Goal: Information Seeking & Learning: Learn about a topic

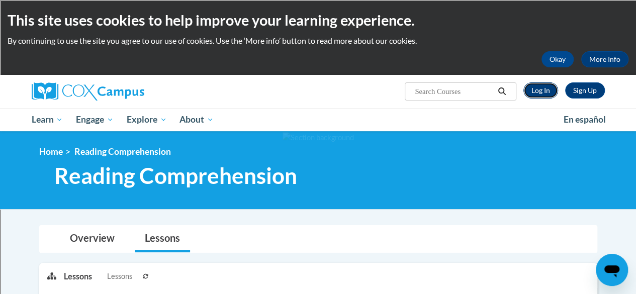
click at [541, 95] on link "Log In" at bounding box center [540, 90] width 35 height 16
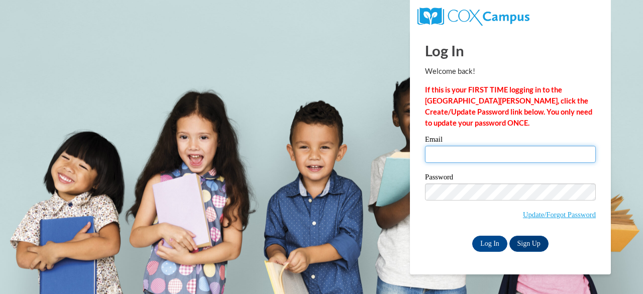
click at [513, 148] on input "Email" at bounding box center [510, 154] width 171 height 17
type input "jmsteeg@sunprairieschools.org"
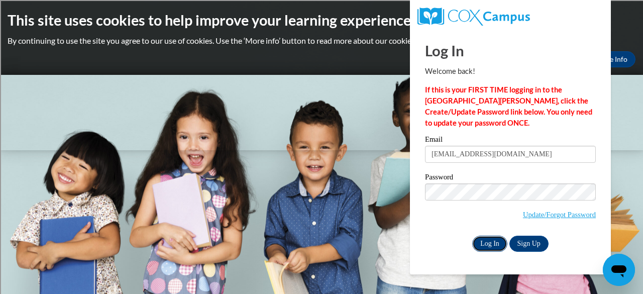
click at [494, 240] on input "Log In" at bounding box center [489, 244] width 35 height 16
click at [490, 247] on input "Log In" at bounding box center [489, 244] width 35 height 16
click at [486, 243] on input "Log In" at bounding box center [489, 244] width 35 height 16
click at [493, 242] on input "Log In" at bounding box center [489, 244] width 35 height 16
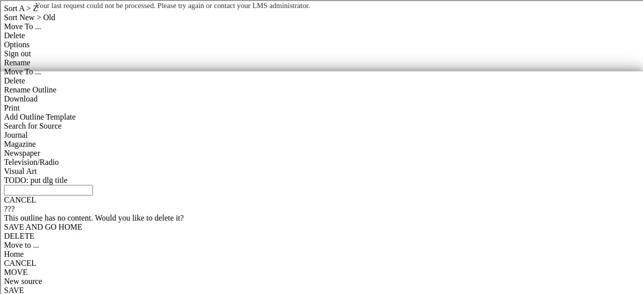
click at [357, 167] on body "Your last request could not be processed. Please try again or contact your LMS …" at bounding box center [321, 147] width 643 height 294
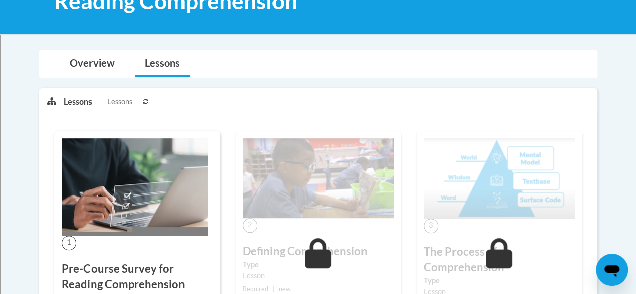
scroll to position [173, 0]
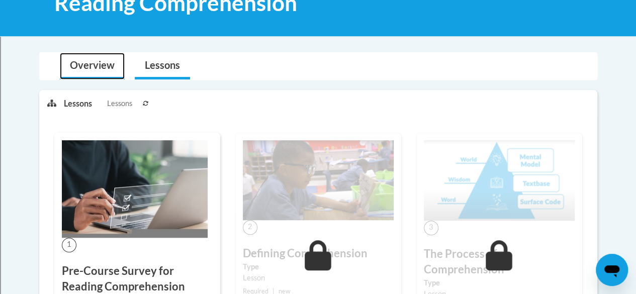
click at [105, 69] on link "Overview" at bounding box center [92, 66] width 65 height 27
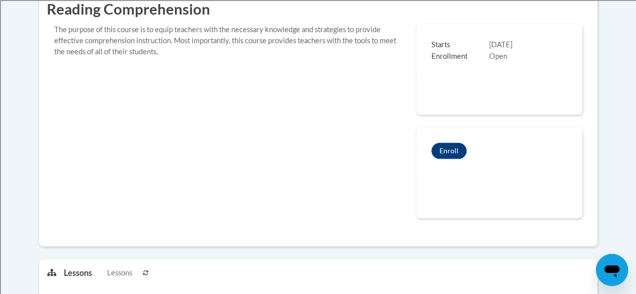
scroll to position [290, 0]
click at [453, 146] on button "Enroll" at bounding box center [448, 150] width 35 height 16
click at [169, 167] on div "Reading Comprehension The purpose of this course is to equip teachers with the …" at bounding box center [318, 108] width 543 height 243
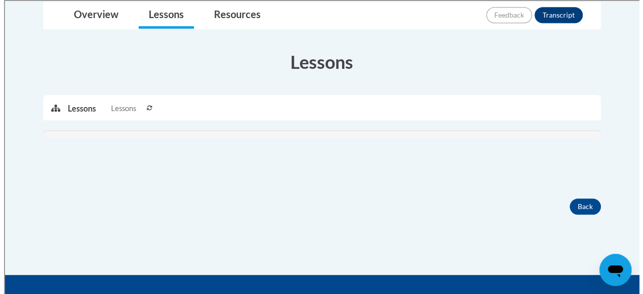
scroll to position [243, 0]
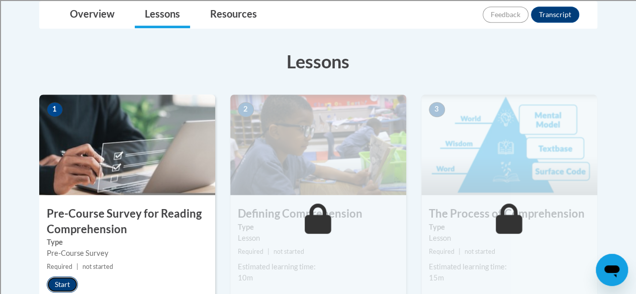
click at [65, 284] on button "Start" at bounding box center [62, 284] width 31 height 16
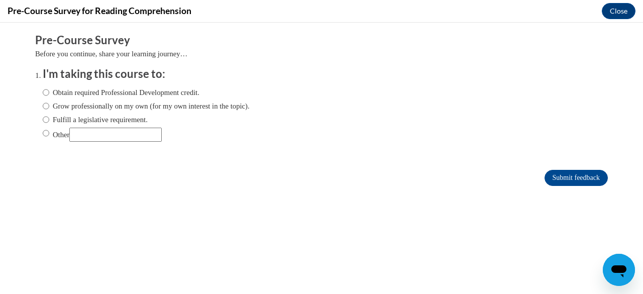
scroll to position [0, 0]
click at [43, 92] on input "Obtain required Professional Development credit." at bounding box center [46, 92] width 7 height 11
radio input "true"
click at [545, 178] on input "Submit feedback" at bounding box center [576, 178] width 63 height 16
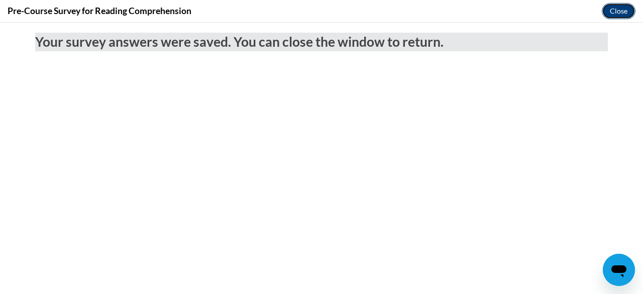
click at [618, 14] on button "Close" at bounding box center [619, 11] width 34 height 16
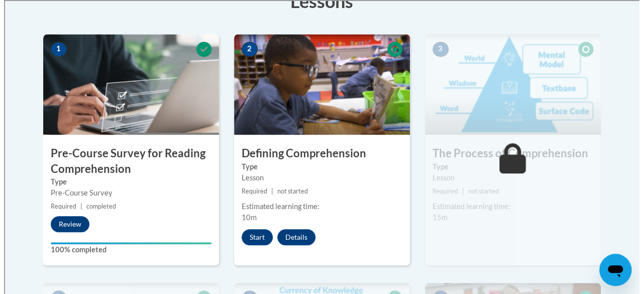
scroll to position [305, 0]
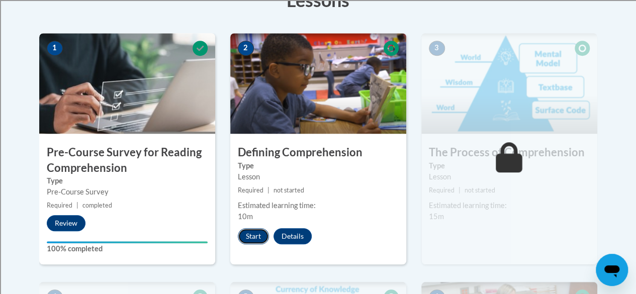
click at [255, 236] on button "Start" at bounding box center [253, 236] width 31 height 16
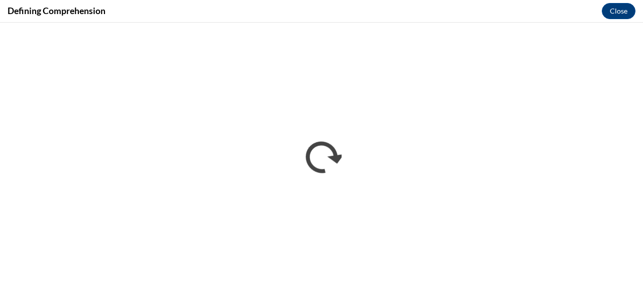
scroll to position [0, 0]
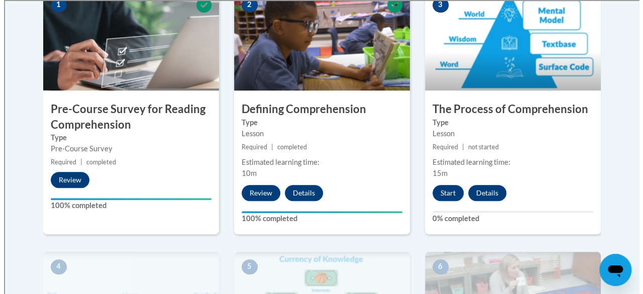
scroll to position [348, 0]
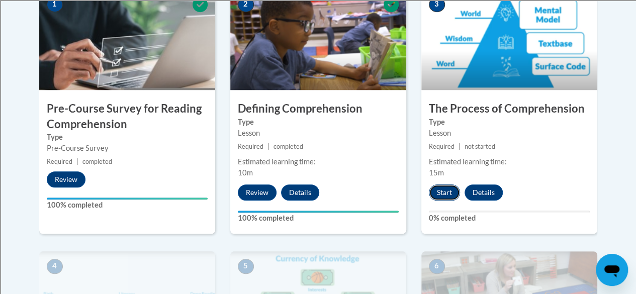
click at [443, 192] on button "Start" at bounding box center [444, 192] width 31 height 16
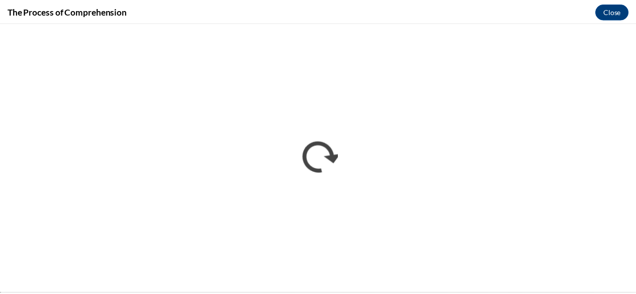
scroll to position [0, 0]
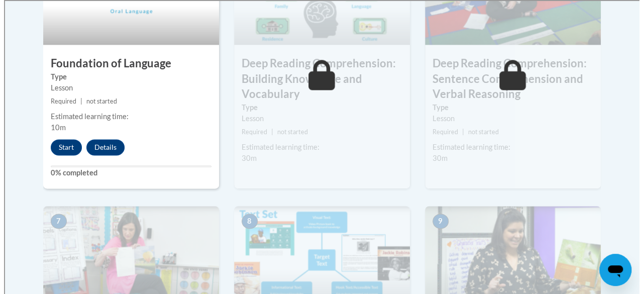
scroll to position [614, 0]
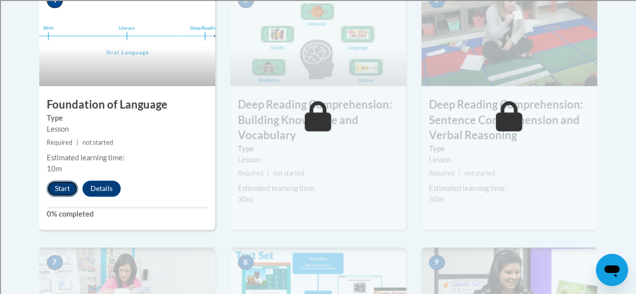
click at [64, 183] on button "Start" at bounding box center [62, 188] width 31 height 16
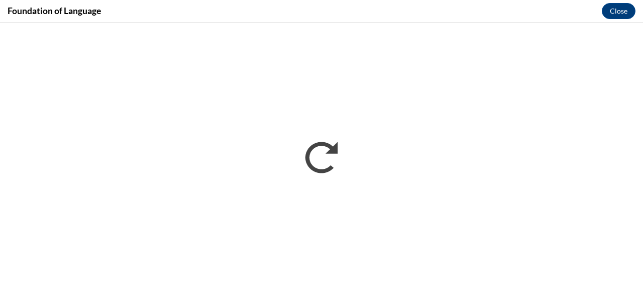
scroll to position [0, 0]
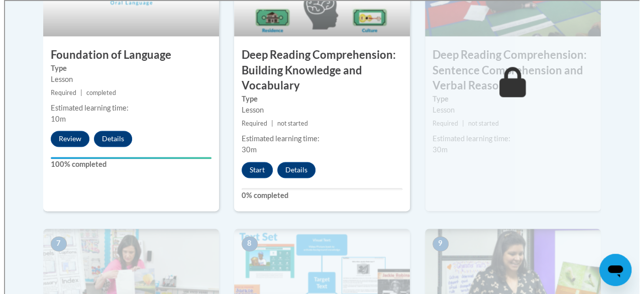
scroll to position [665, 0]
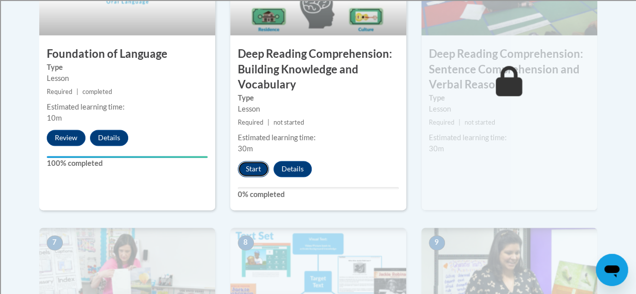
click at [250, 161] on button "Start" at bounding box center [253, 169] width 31 height 16
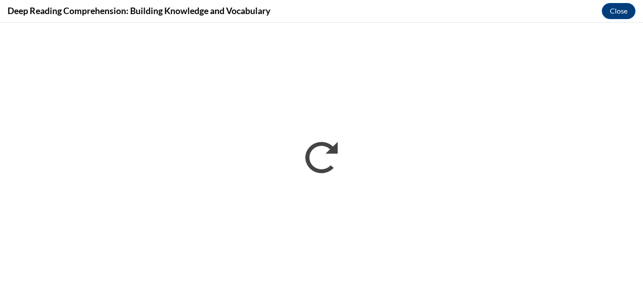
scroll to position [0, 0]
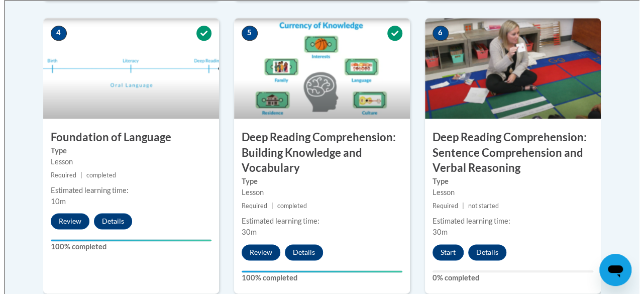
scroll to position [594, 0]
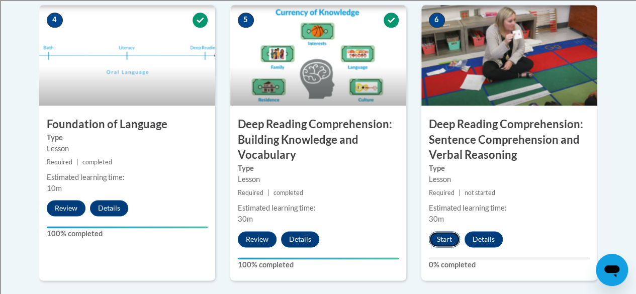
click at [444, 241] on button "Start" at bounding box center [444, 239] width 31 height 16
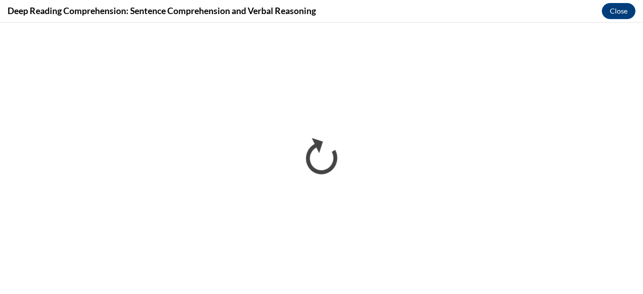
scroll to position [0, 0]
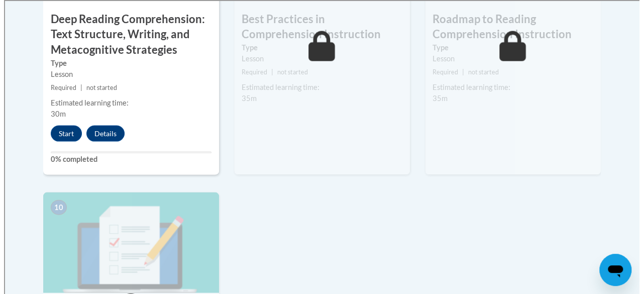
scroll to position [990, 0]
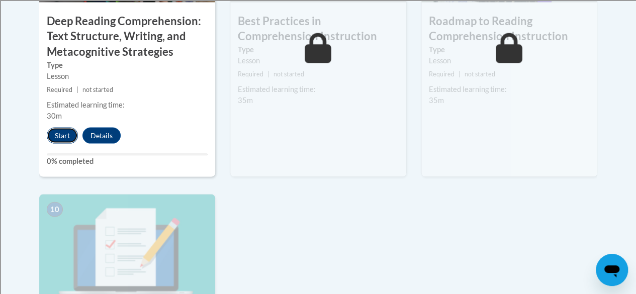
click at [62, 133] on button "Start" at bounding box center [62, 136] width 31 height 16
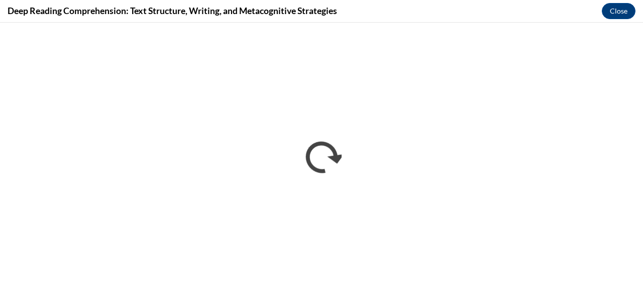
scroll to position [0, 0]
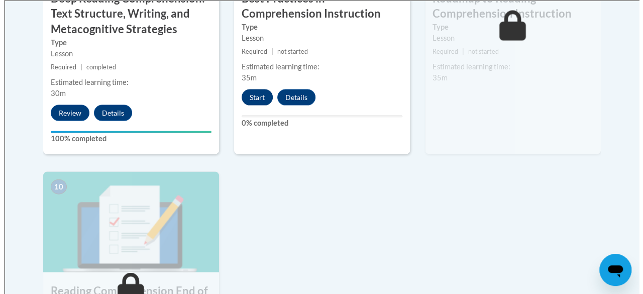
scroll to position [1011, 0]
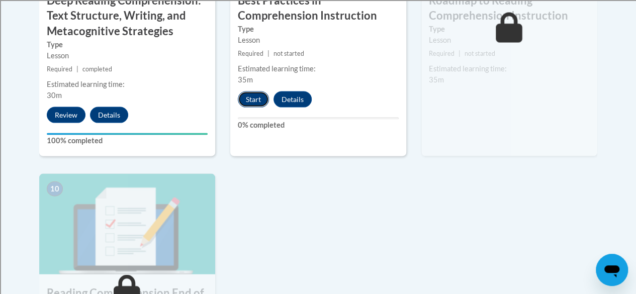
click at [255, 101] on button "Start" at bounding box center [253, 99] width 31 height 16
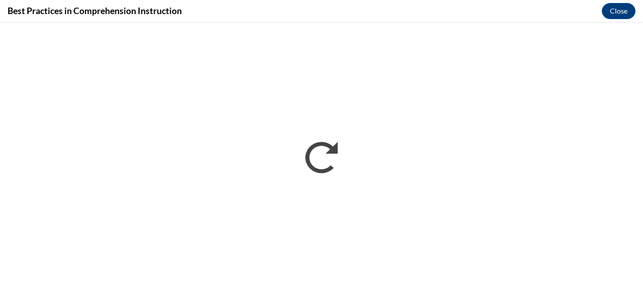
scroll to position [0, 0]
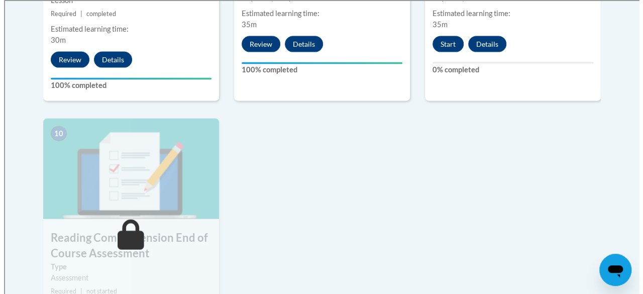
scroll to position [1055, 0]
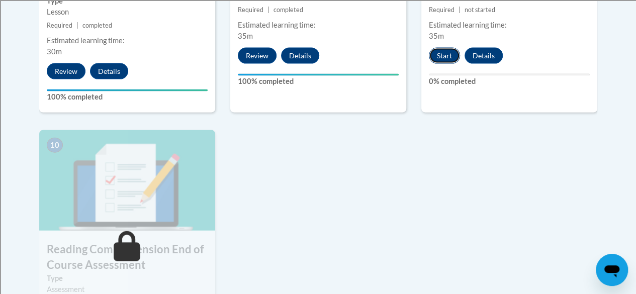
click at [443, 57] on button "Start" at bounding box center [444, 56] width 31 height 16
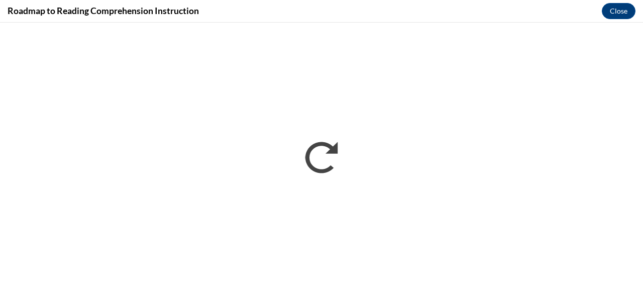
scroll to position [0, 0]
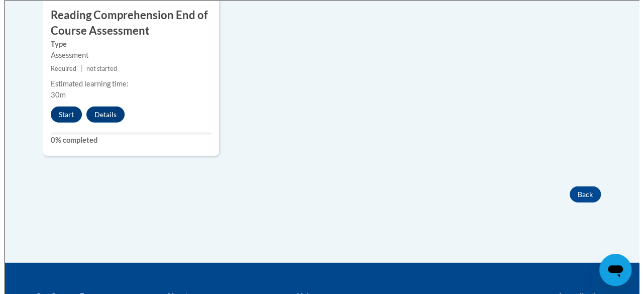
scroll to position [1290, 0]
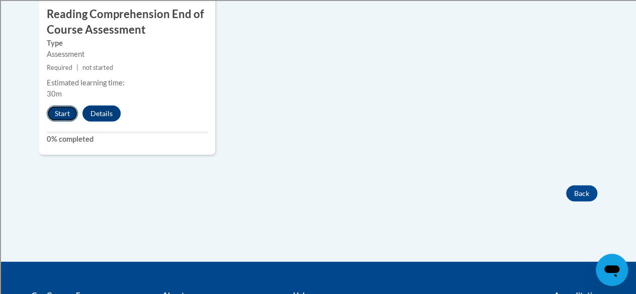
click at [61, 114] on button "Start" at bounding box center [62, 114] width 31 height 16
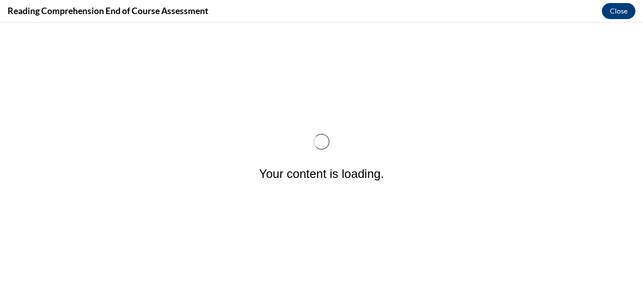
scroll to position [0, 0]
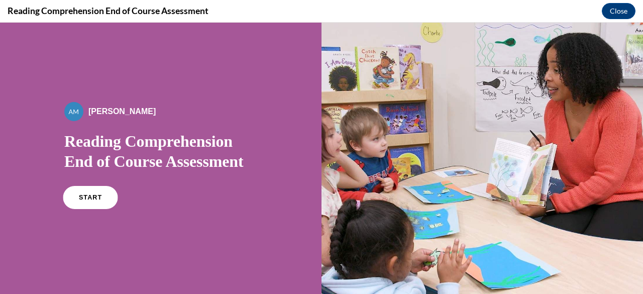
click at [88, 199] on span "START" at bounding box center [90, 198] width 23 height 8
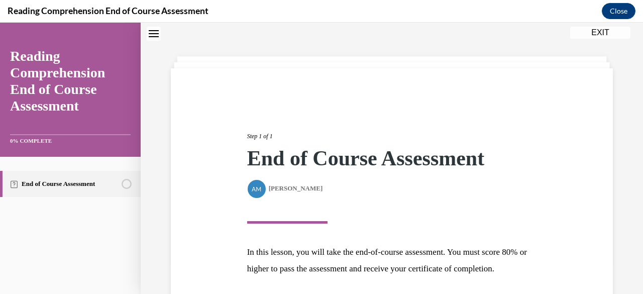
scroll to position [130, 0]
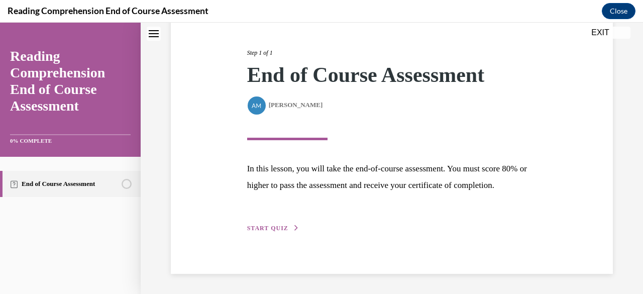
click at [273, 229] on span "START QUIZ" at bounding box center [267, 228] width 41 height 7
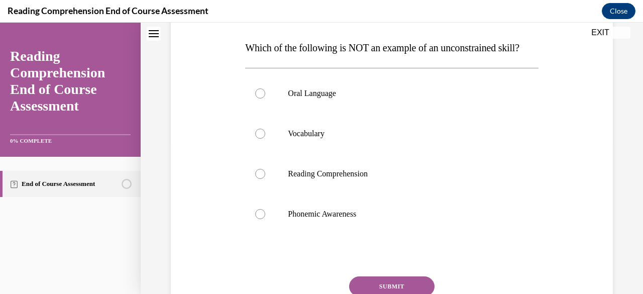
scroll to position [154, 0]
click at [259, 219] on div at bounding box center [260, 214] width 10 height 10
click at [259, 219] on input "Phonemic Awareness" at bounding box center [260, 214] width 10 height 10
radio input "true"
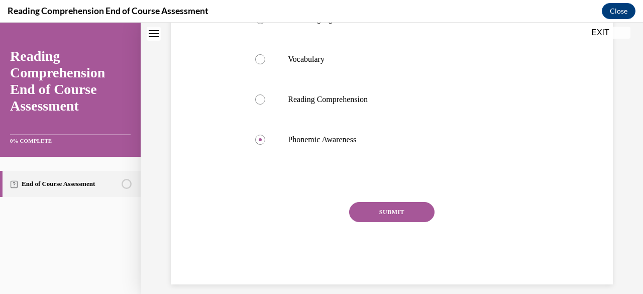
click at [394, 222] on button "SUBMIT" at bounding box center [391, 212] width 85 height 20
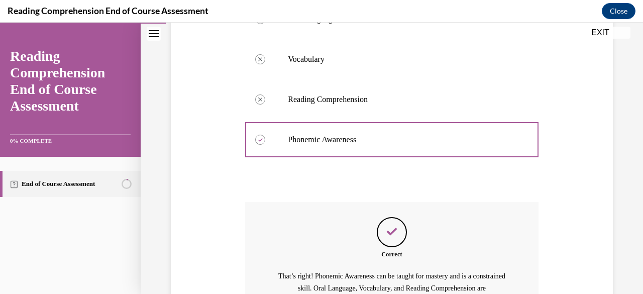
scroll to position [363, 0]
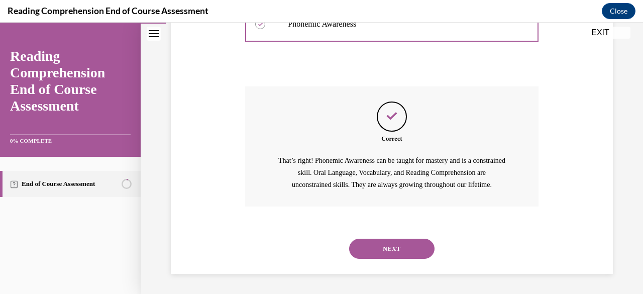
click at [384, 248] on button "NEXT" at bounding box center [391, 249] width 85 height 20
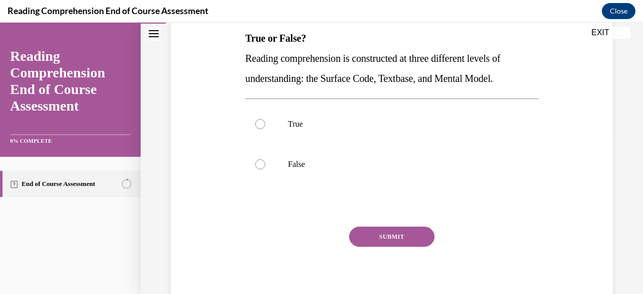
scroll to position [165, 0]
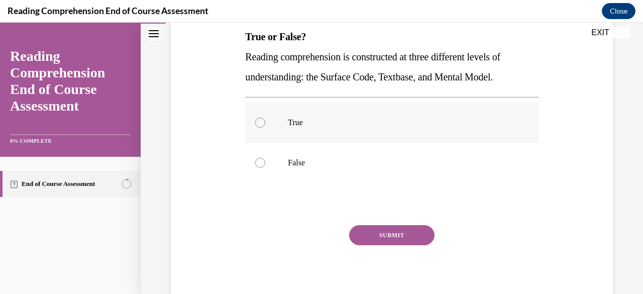
click at [258, 120] on div at bounding box center [260, 123] width 10 height 10
click at [258, 120] on input "True" at bounding box center [260, 123] width 10 height 10
radio input "true"
click at [362, 229] on button "SUBMIT" at bounding box center [391, 235] width 85 height 20
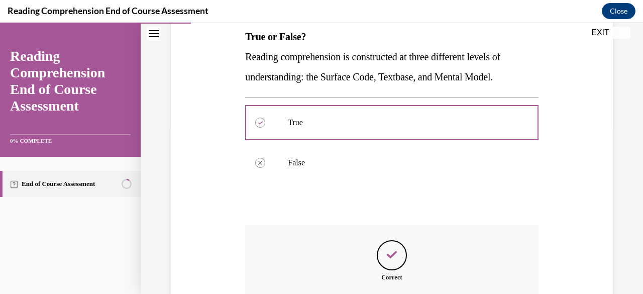
scroll to position [303, 0]
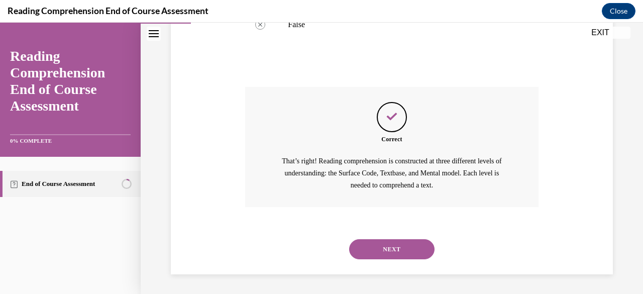
click at [365, 249] on button "NEXT" at bounding box center [391, 249] width 85 height 20
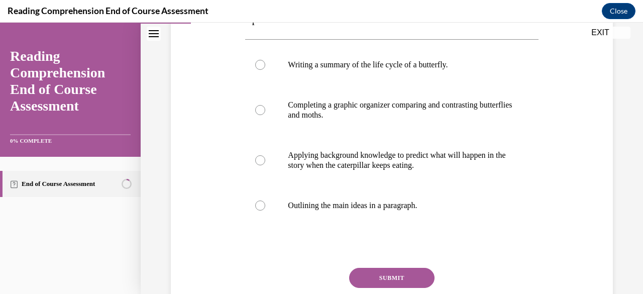
scroll to position [202, 0]
click at [261, 164] on div at bounding box center [260, 161] width 10 height 10
click at [261, 164] on input "Applying background knowledge to predict what will happen in the story when the…" at bounding box center [260, 161] width 10 height 10
radio input "true"
click at [367, 274] on button "SUBMIT" at bounding box center [391, 278] width 85 height 20
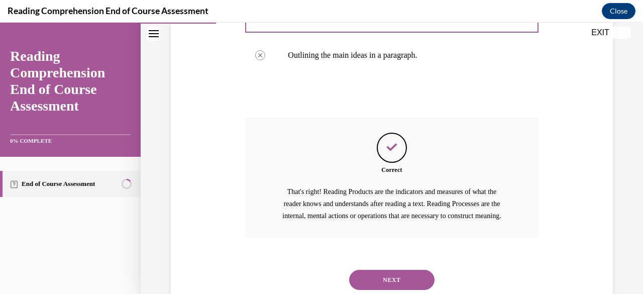
scroll to position [395, 0]
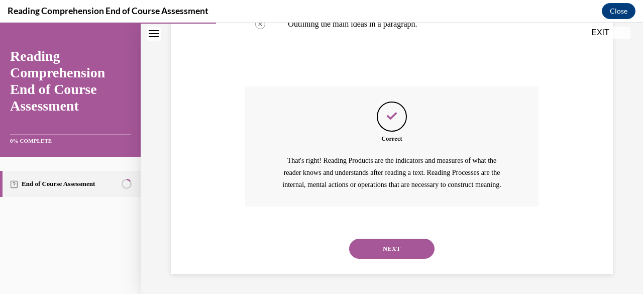
click at [365, 249] on button "NEXT" at bounding box center [391, 249] width 85 height 20
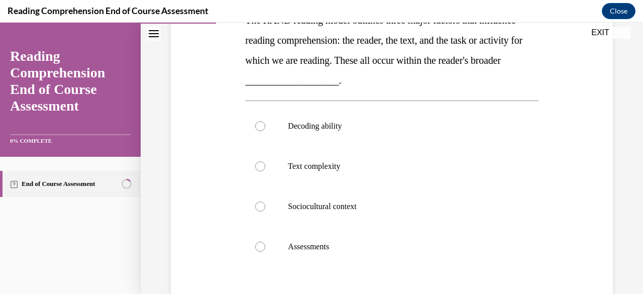
scroll to position [180, 0]
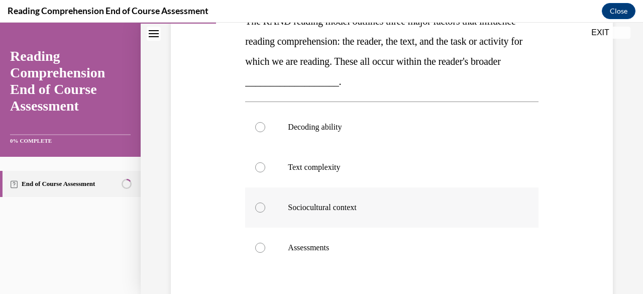
click at [260, 208] on div at bounding box center [260, 208] width 10 height 10
click at [260, 208] on input "Sociocultural context" at bounding box center [260, 208] width 10 height 10
radio input "true"
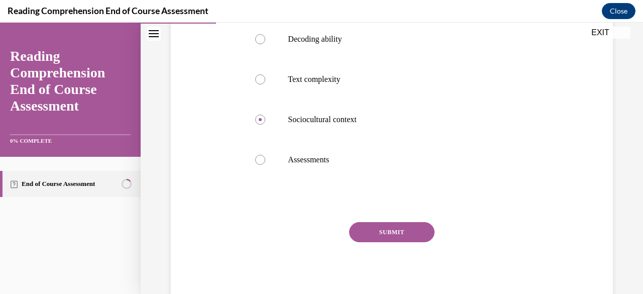
click at [389, 232] on button "SUBMIT" at bounding box center [391, 232] width 85 height 20
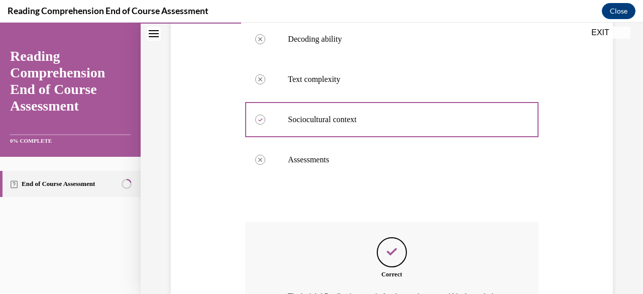
scroll to position [391, 0]
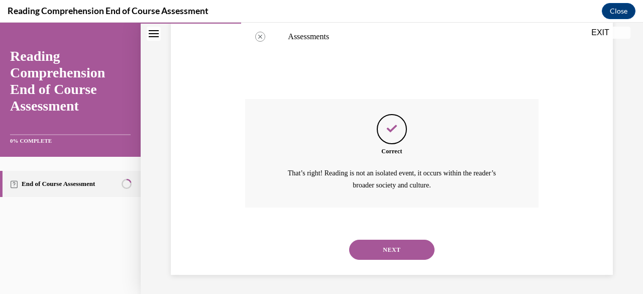
click at [385, 245] on button "NEXT" at bounding box center [391, 250] width 85 height 20
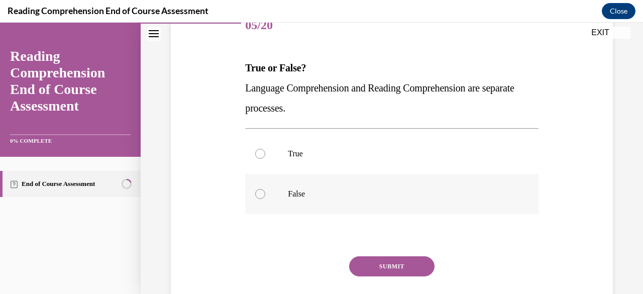
scroll to position [134, 0]
click at [260, 195] on div at bounding box center [260, 193] width 10 height 10
click at [260, 195] on input "False" at bounding box center [260, 193] width 10 height 10
radio input "true"
click at [365, 267] on button "SUBMIT" at bounding box center [391, 266] width 85 height 20
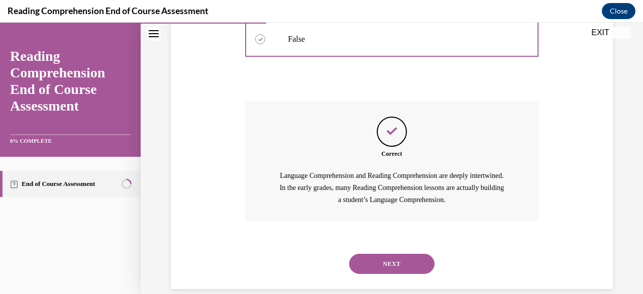
click at [365, 267] on button "NEXT" at bounding box center [391, 264] width 85 height 20
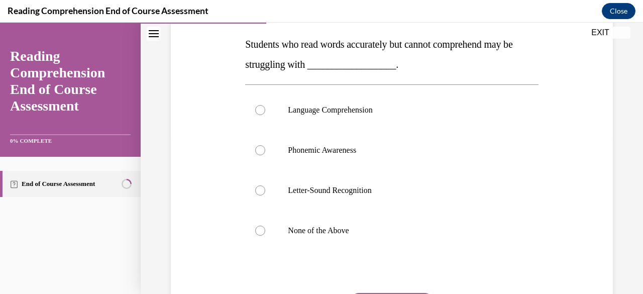
scroll to position [157, 0]
click at [258, 109] on div at bounding box center [260, 111] width 10 height 10
click at [258, 109] on input "Language Comprehension" at bounding box center [260, 111] width 10 height 10
radio input "true"
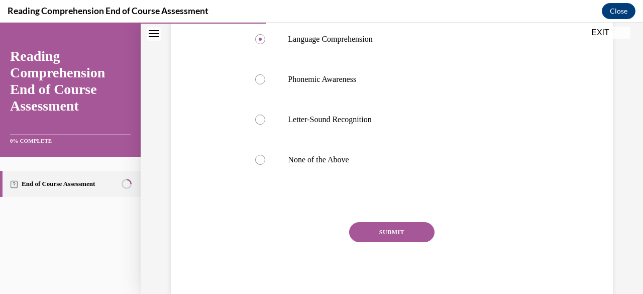
click at [413, 231] on button "SUBMIT" at bounding box center [391, 232] width 85 height 20
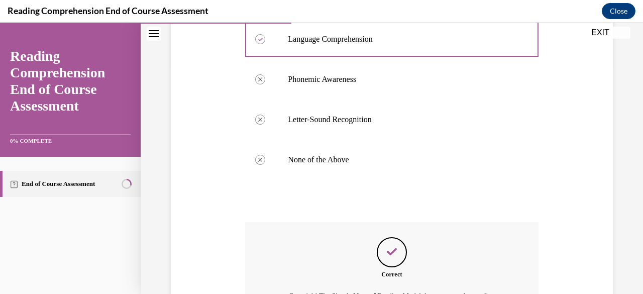
scroll to position [363, 0]
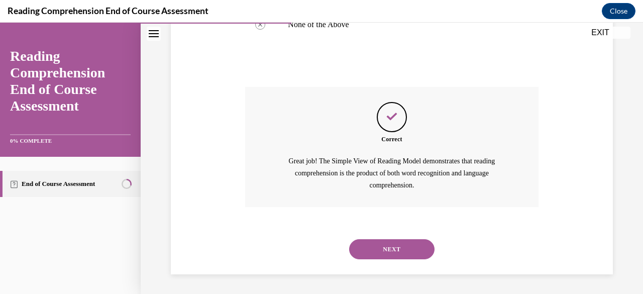
click at [396, 255] on button "NEXT" at bounding box center [391, 249] width 85 height 20
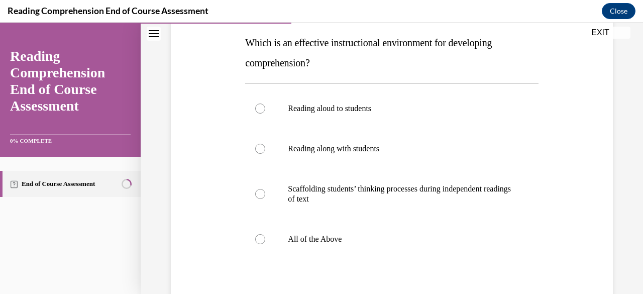
scroll to position [159, 0]
click at [260, 239] on div at bounding box center [260, 239] width 10 height 10
click at [260, 239] on input "All of the Above" at bounding box center [260, 239] width 10 height 10
radio input "true"
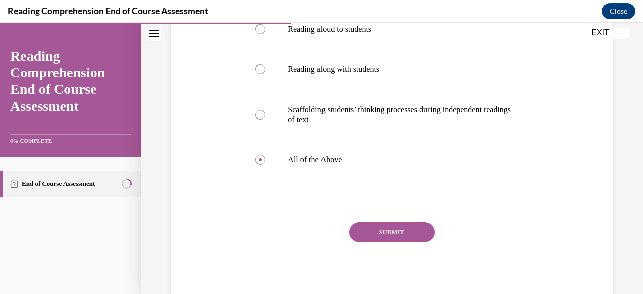
click at [372, 232] on button "SUBMIT" at bounding box center [391, 232] width 85 height 20
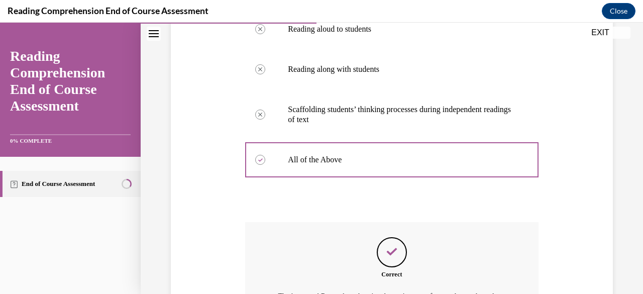
scroll to position [361, 0]
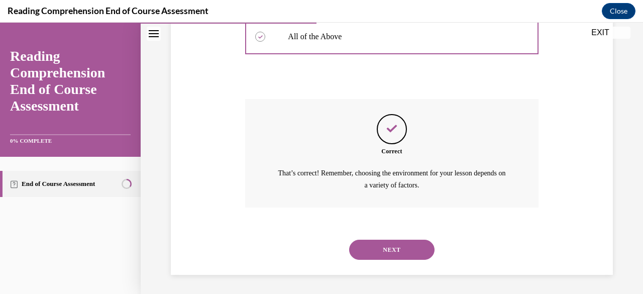
click at [372, 247] on button "NEXT" at bounding box center [391, 250] width 85 height 20
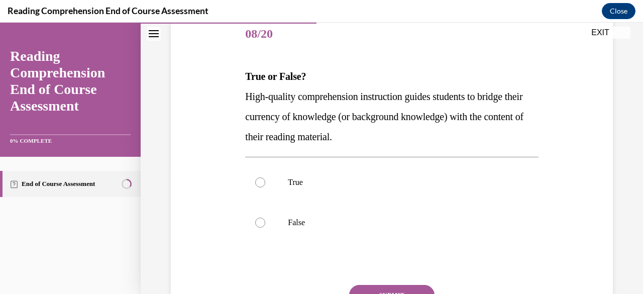
scroll to position [171, 0]
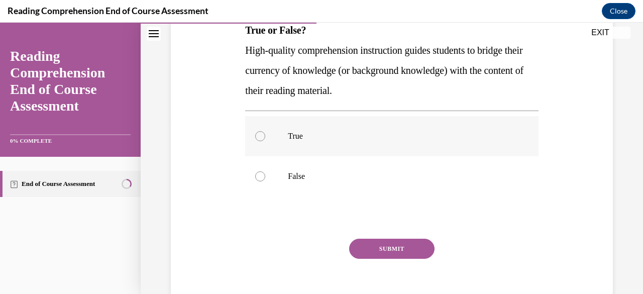
click at [278, 137] on label "True" at bounding box center [391, 136] width 293 height 40
click at [265, 137] on input "True" at bounding box center [260, 136] width 10 height 10
radio input "true"
click at [371, 250] on button "SUBMIT" at bounding box center [391, 249] width 85 height 20
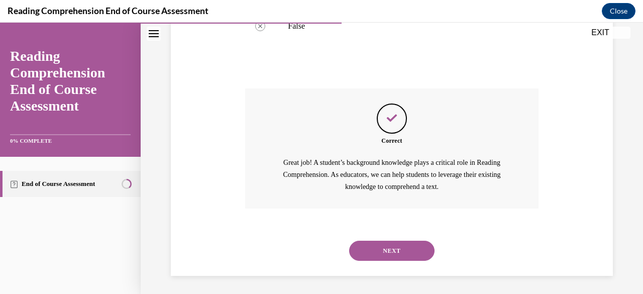
scroll to position [323, 0]
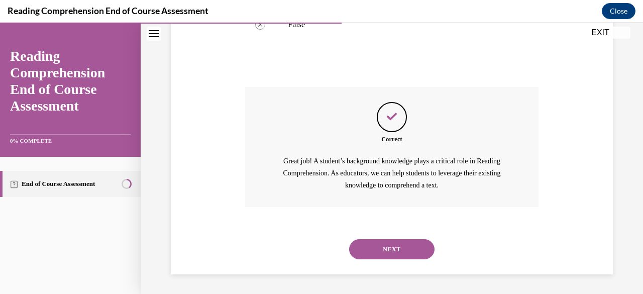
click at [371, 250] on button "NEXT" at bounding box center [391, 249] width 85 height 20
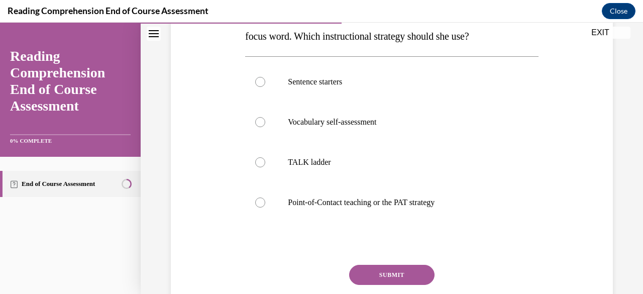
scroll to position [207, 0]
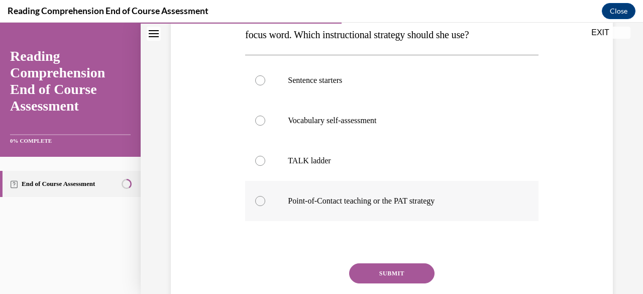
click at [263, 197] on div at bounding box center [260, 201] width 10 height 10
click at [263, 197] on input "Point-of-Contact teaching or the PAT strategy" at bounding box center [260, 201] width 10 height 10
radio input "true"
click at [410, 275] on button "SUBMIT" at bounding box center [391, 273] width 85 height 20
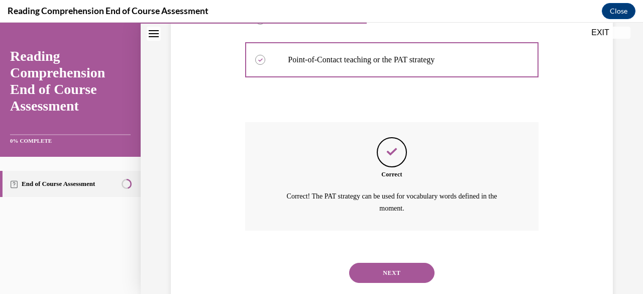
click at [409, 270] on button "NEXT" at bounding box center [391, 273] width 85 height 20
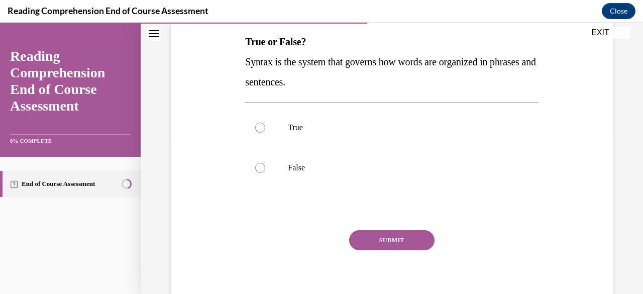
scroll to position [160, 0]
click at [304, 131] on p "True" at bounding box center [400, 127] width 225 height 10
click at [265, 131] on input "True" at bounding box center [260, 127] width 10 height 10
radio input "true"
click at [367, 240] on button "SUBMIT" at bounding box center [391, 240] width 85 height 20
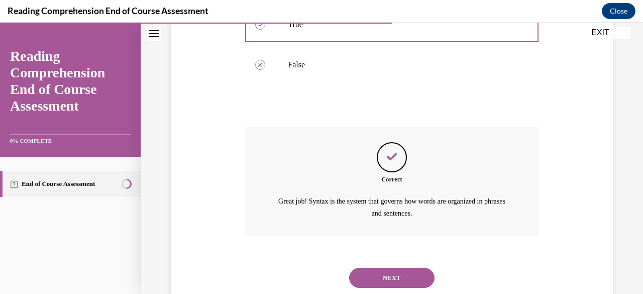
scroll to position [291, 0]
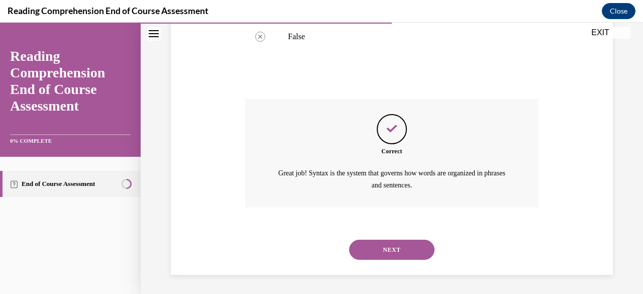
click at [371, 250] on button "NEXT" at bounding box center [391, 250] width 85 height 20
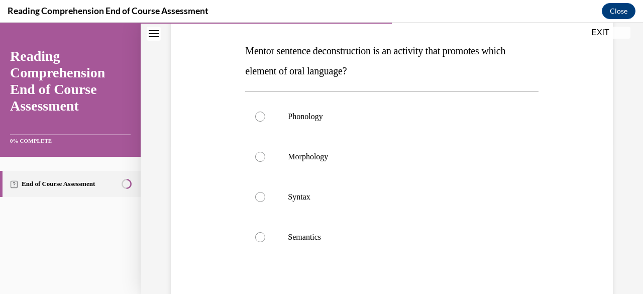
scroll to position [163, 0]
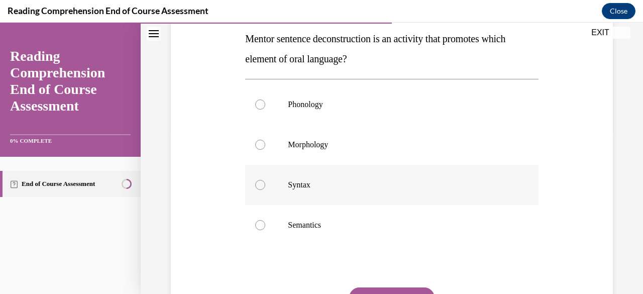
click at [316, 186] on p "Syntax" at bounding box center [400, 185] width 225 height 10
click at [265, 186] on input "Syntax" at bounding box center [260, 185] width 10 height 10
radio input "true"
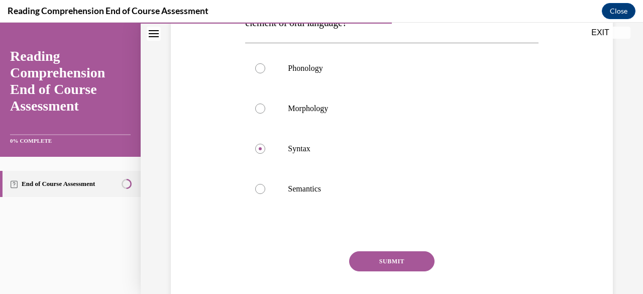
click at [386, 258] on button "SUBMIT" at bounding box center [391, 261] width 85 height 20
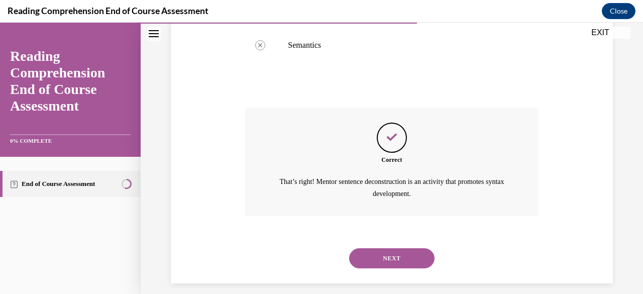
click at [385, 258] on button "NEXT" at bounding box center [391, 258] width 85 height 20
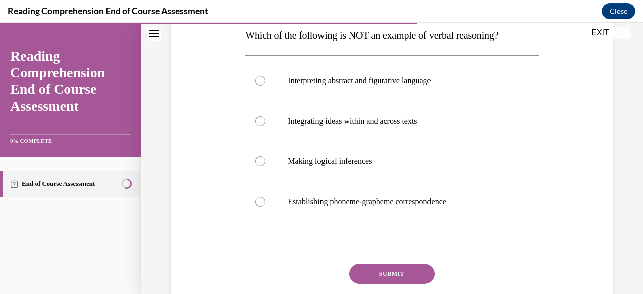
scroll to position [167, 0]
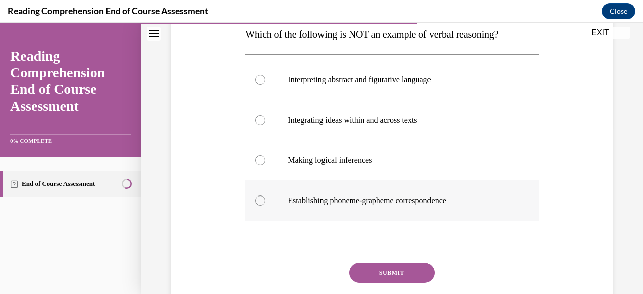
click at [257, 202] on div at bounding box center [260, 200] width 10 height 10
click at [257, 202] on input "Establishing phoneme-grapheme correspondence" at bounding box center [260, 200] width 10 height 10
radio input "true"
click at [362, 269] on button "SUBMIT" at bounding box center [391, 273] width 85 height 20
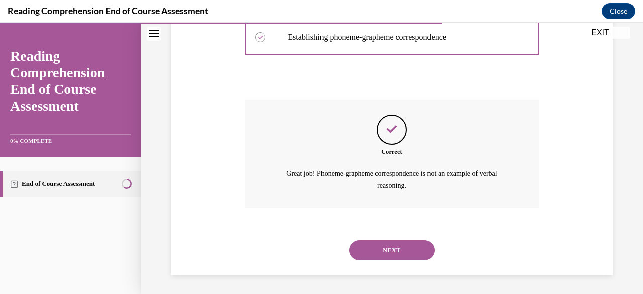
scroll to position [331, 0]
click at [365, 246] on button "NEXT" at bounding box center [391, 250] width 85 height 20
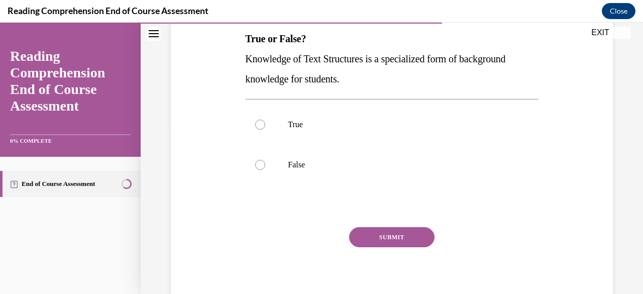
scroll to position [163, 0]
click at [312, 118] on label "True" at bounding box center [391, 124] width 293 height 40
click at [265, 119] on input "True" at bounding box center [260, 124] width 10 height 10
radio input "true"
click at [393, 235] on button "SUBMIT" at bounding box center [391, 237] width 85 height 20
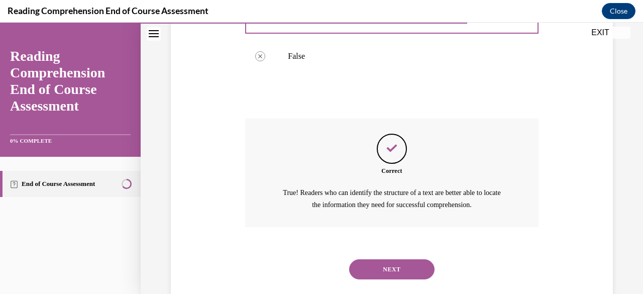
scroll to position [291, 0]
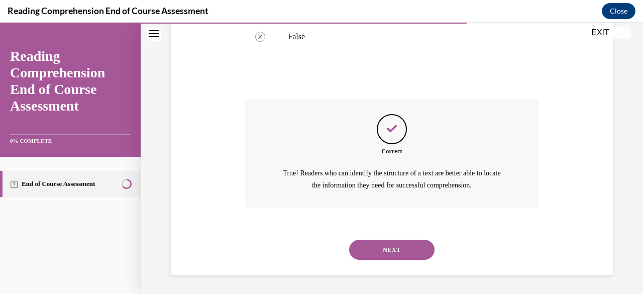
click at [379, 245] on button "NEXT" at bounding box center [391, 250] width 85 height 20
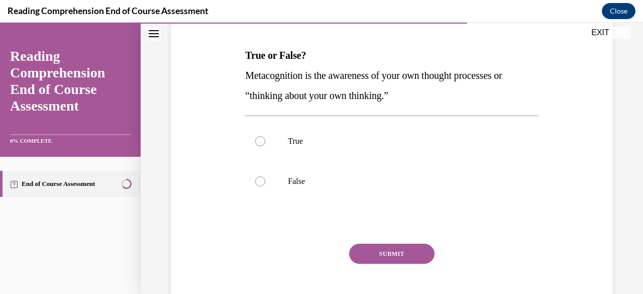
scroll to position [147, 0]
click at [369, 138] on p "True" at bounding box center [400, 140] width 225 height 10
click at [265, 138] on input "True" at bounding box center [260, 140] width 10 height 10
radio input "true"
click at [382, 244] on button "SUBMIT" at bounding box center [391, 253] width 85 height 20
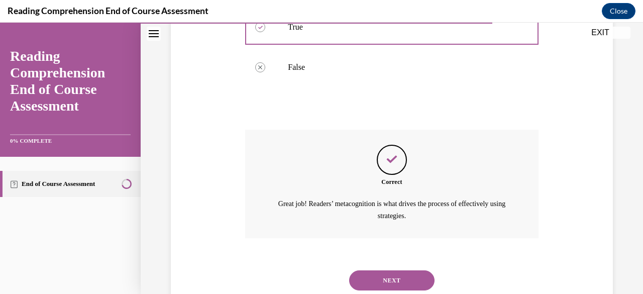
scroll to position [262, 0]
click at [382, 276] on button "NEXT" at bounding box center [391, 279] width 85 height 20
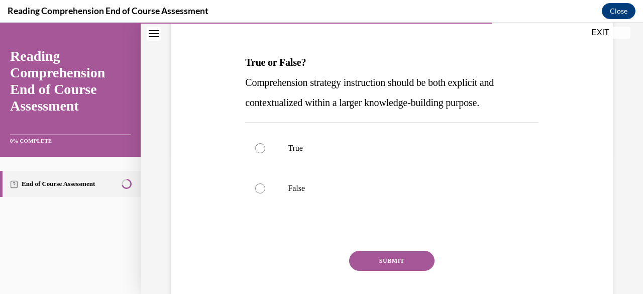
scroll to position [168, 0]
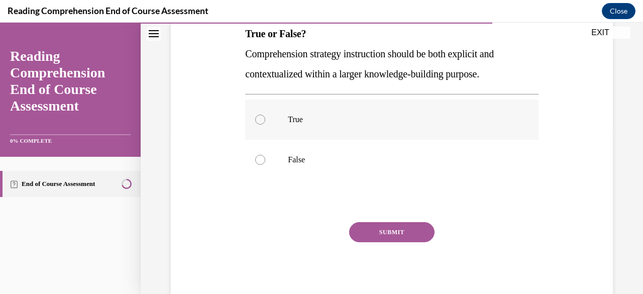
click at [324, 122] on p "True" at bounding box center [400, 120] width 225 height 10
click at [265, 122] on input "True" at bounding box center [260, 120] width 10 height 10
radio input "true"
click at [372, 227] on button "SUBMIT" at bounding box center [391, 232] width 85 height 20
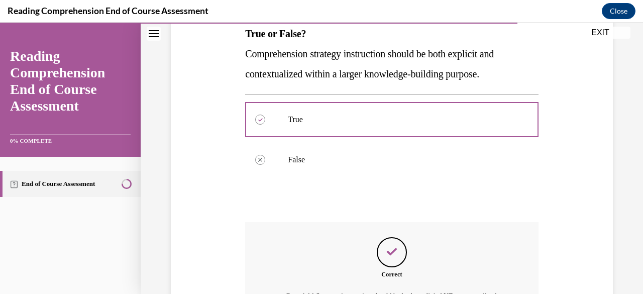
scroll to position [291, 0]
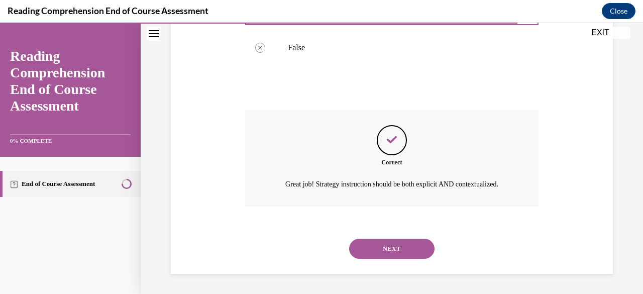
click at [371, 254] on button "NEXT" at bounding box center [391, 249] width 85 height 20
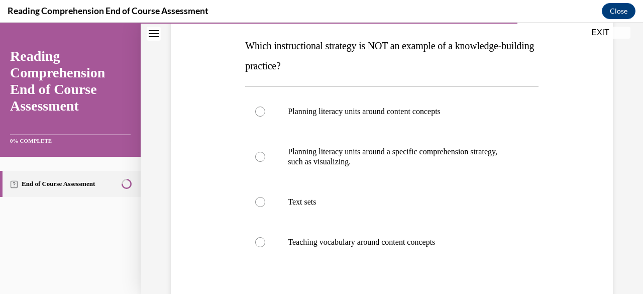
scroll to position [156, 0]
click at [256, 158] on div at bounding box center [260, 156] width 10 height 10
click at [256, 158] on input "Planning literacy units around a specific comprehension strategy, such as visua…" at bounding box center [260, 156] width 10 height 10
radio input "true"
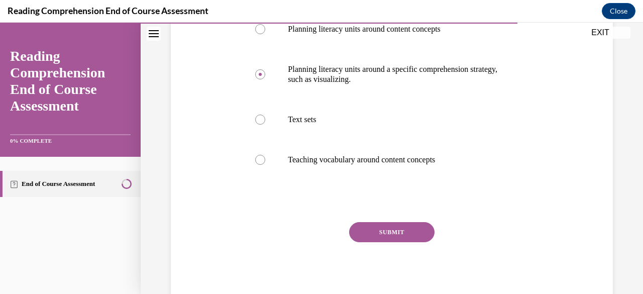
click at [414, 231] on button "SUBMIT" at bounding box center [391, 232] width 85 height 20
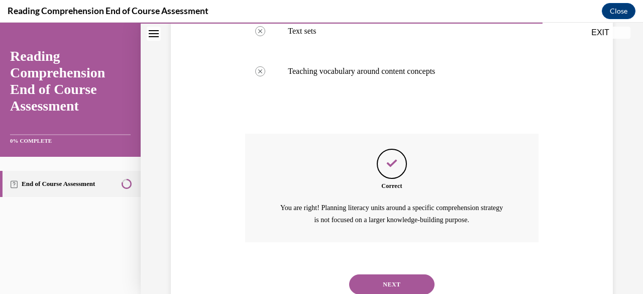
scroll to position [361, 0]
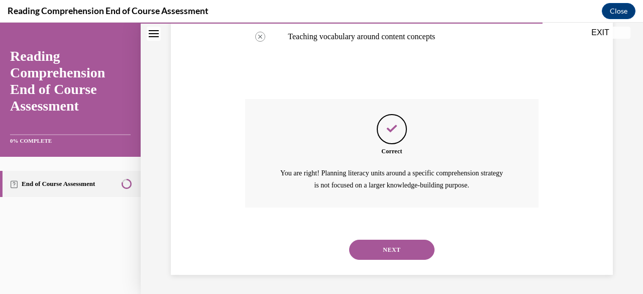
click at [395, 248] on button "NEXT" at bounding box center [391, 250] width 85 height 20
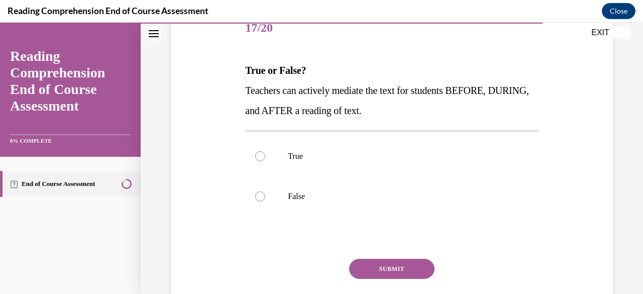
scroll to position [132, 0]
click at [302, 154] on p "True" at bounding box center [400, 156] width 225 height 10
click at [265, 154] on input "True" at bounding box center [260, 156] width 10 height 10
radio input "true"
click at [362, 271] on button "SUBMIT" at bounding box center [391, 268] width 85 height 20
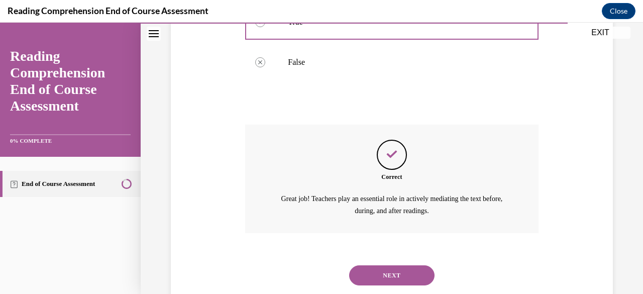
scroll to position [291, 0]
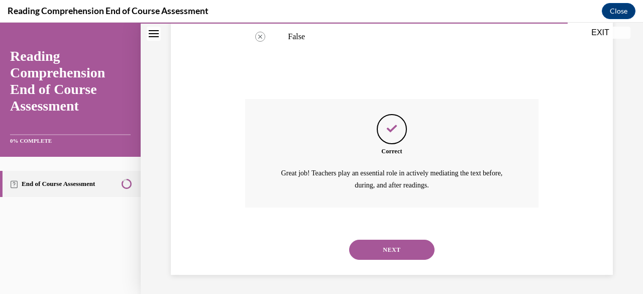
click at [405, 245] on button "NEXT" at bounding box center [391, 250] width 85 height 20
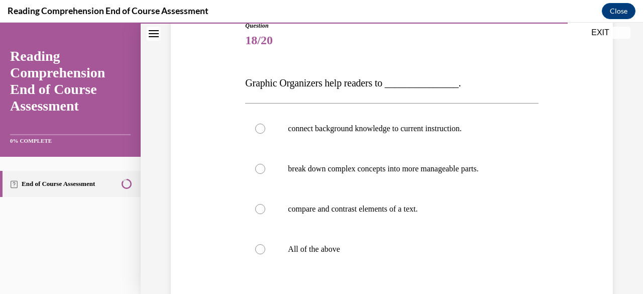
scroll to position [121, 0]
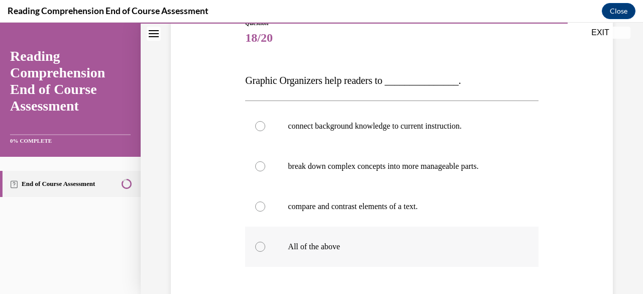
click at [260, 244] on div at bounding box center [260, 247] width 10 height 10
click at [260, 244] on input "All of the above" at bounding box center [260, 247] width 10 height 10
radio input "true"
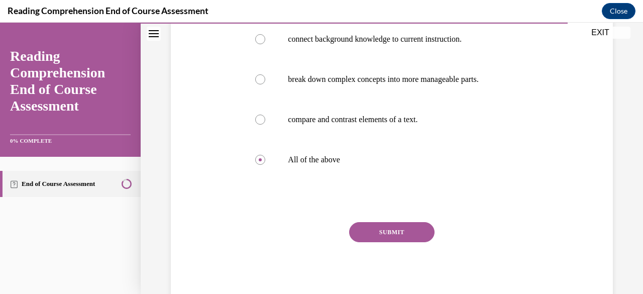
click at [385, 232] on button "SUBMIT" at bounding box center [391, 232] width 85 height 20
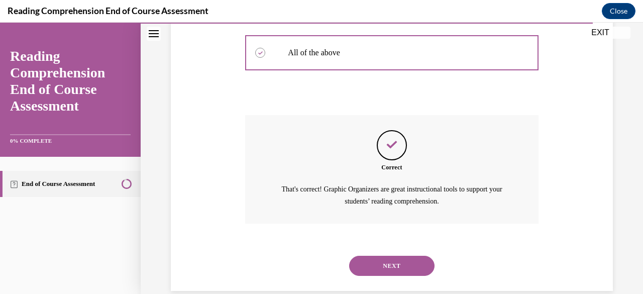
scroll to position [331, 0]
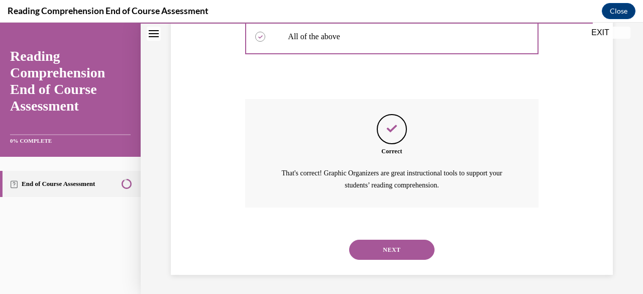
click at [401, 248] on button "NEXT" at bounding box center [391, 250] width 85 height 20
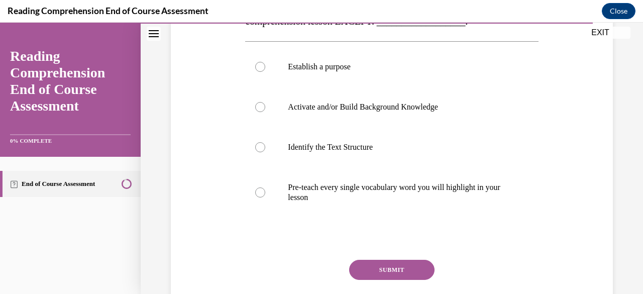
scroll to position [203, 0]
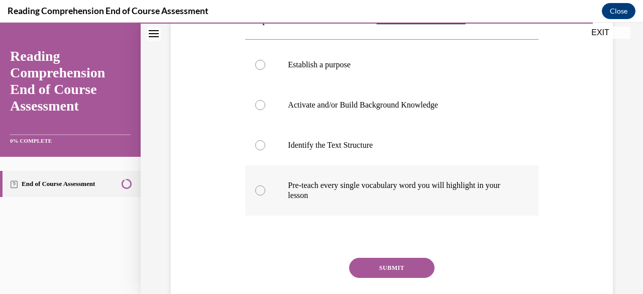
click at [257, 188] on div at bounding box center [260, 190] width 10 height 10
click at [257, 188] on input "Pre-teach every single vocabulary word you will highlight in your lesson" at bounding box center [260, 190] width 10 height 10
radio input "true"
click at [397, 264] on button "SUBMIT" at bounding box center [391, 268] width 85 height 20
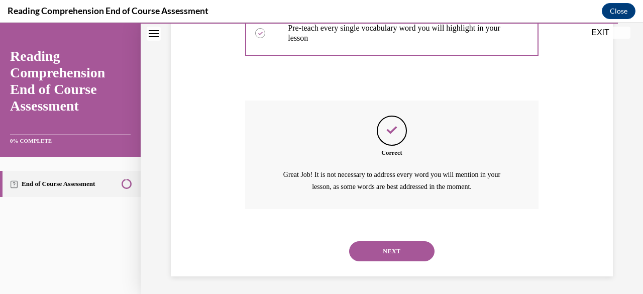
click at [388, 247] on button "NEXT" at bounding box center [391, 251] width 85 height 20
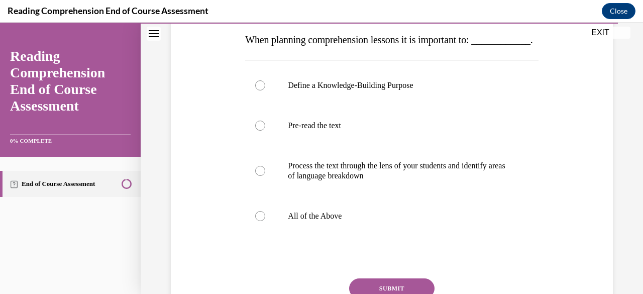
scroll to position [164, 0]
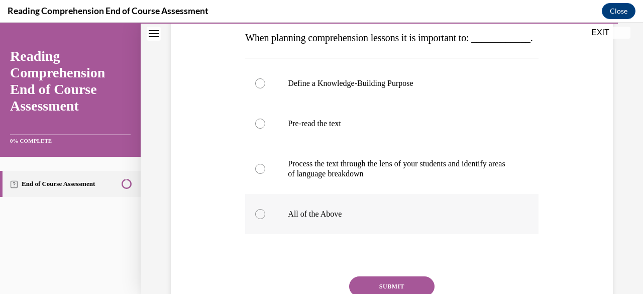
click at [252, 230] on label "All of the Above" at bounding box center [391, 214] width 293 height 40
click at [255, 219] on input "All of the Above" at bounding box center [260, 214] width 10 height 10
radio input "true"
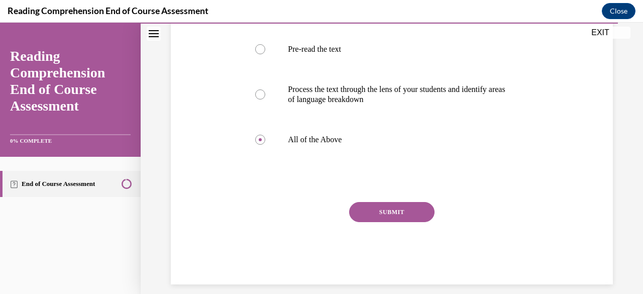
click at [392, 222] on button "SUBMIT" at bounding box center [391, 212] width 85 height 20
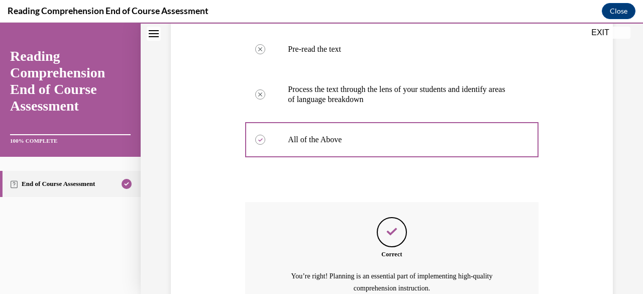
scroll to position [361, 0]
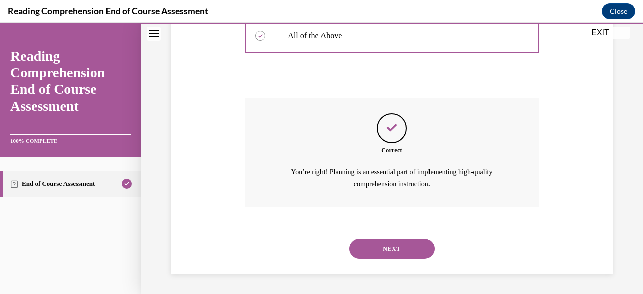
click at [387, 241] on button "NEXT" at bounding box center [391, 249] width 85 height 20
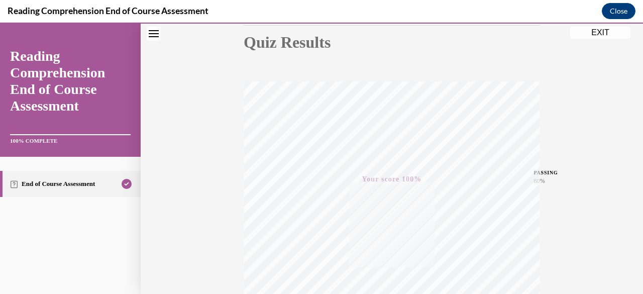
scroll to position [0, 0]
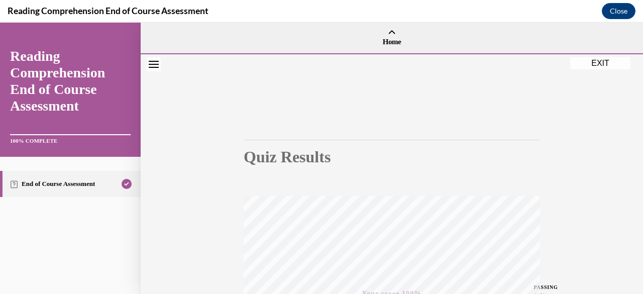
click at [586, 62] on button "EXIT" at bounding box center [600, 63] width 60 height 12
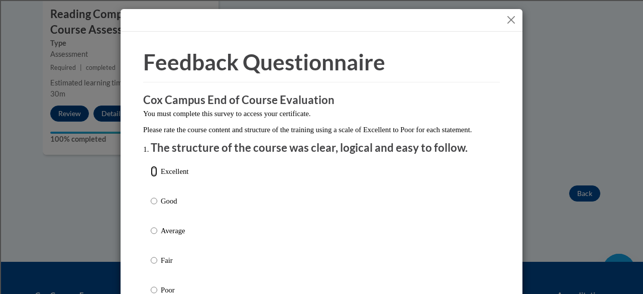
click at [151, 177] on input "Excellent" at bounding box center [154, 171] width 7 height 11
radio input "true"
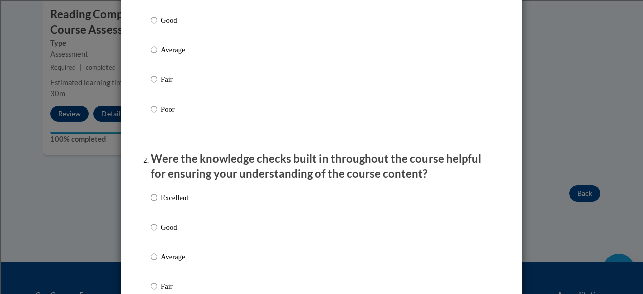
scroll to position [182, 0]
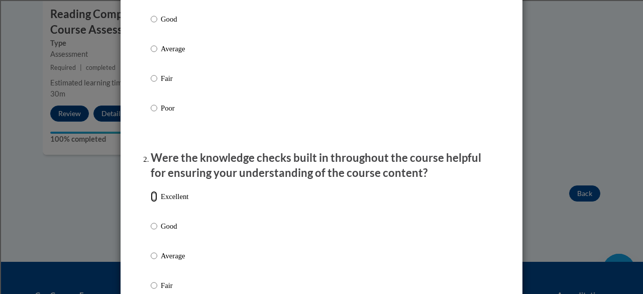
click at [151, 202] on input "Excellent" at bounding box center [154, 196] width 7 height 11
radio input "true"
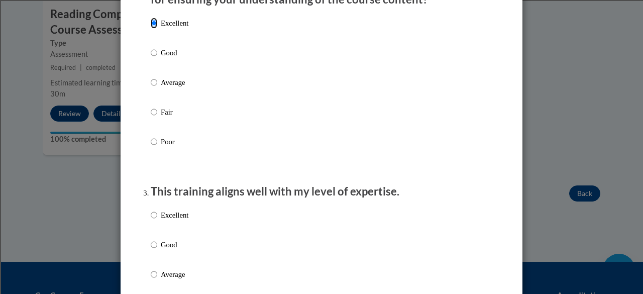
scroll to position [358, 0]
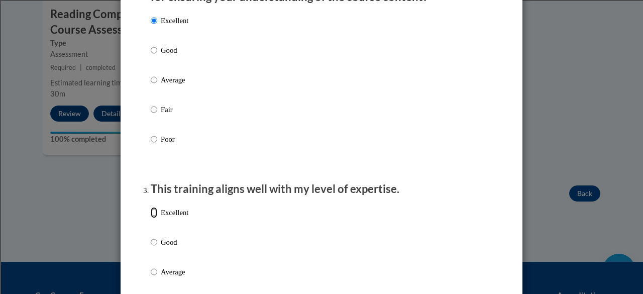
click at [151, 218] on input "Excellent" at bounding box center [154, 212] width 7 height 11
radio input "true"
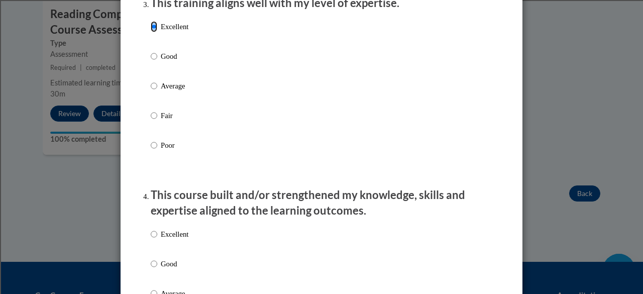
scroll to position [549, 0]
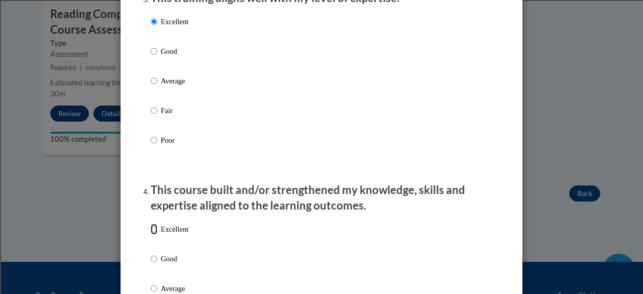
click at [153, 235] on input "Excellent" at bounding box center [154, 229] width 7 height 11
radio input "true"
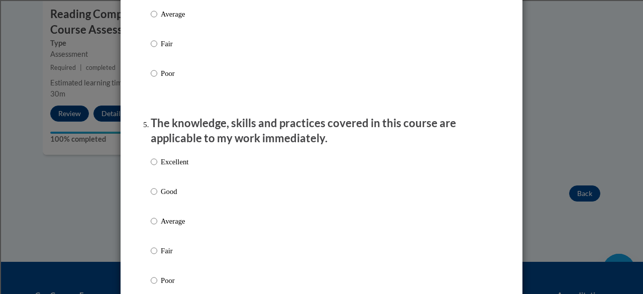
scroll to position [826, 0]
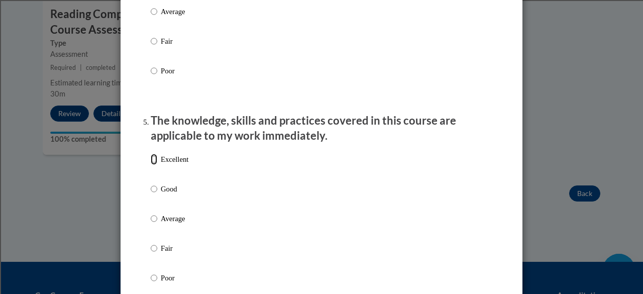
click at [151, 165] on input "Excellent" at bounding box center [154, 159] width 7 height 11
radio input "true"
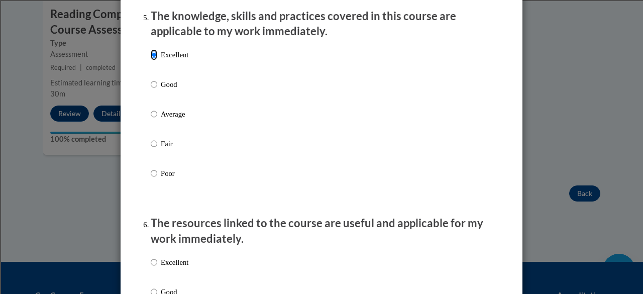
scroll to position [932, 0]
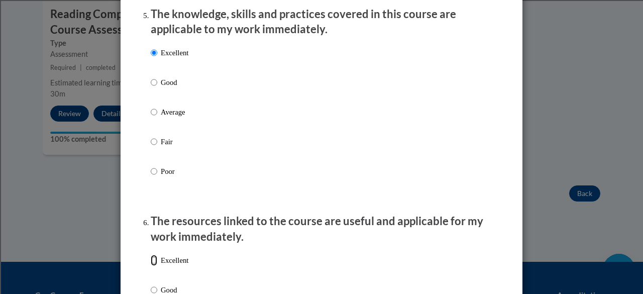
click at [151, 266] on input "Excellent" at bounding box center [154, 260] width 7 height 11
radio input "true"
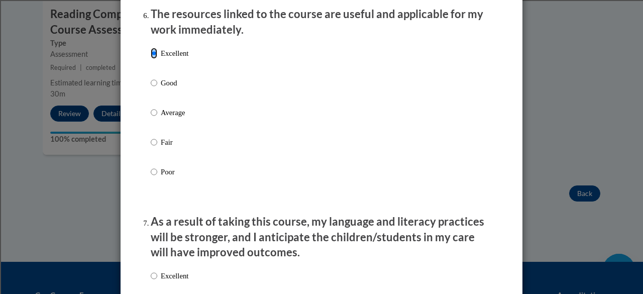
scroll to position [1140, 0]
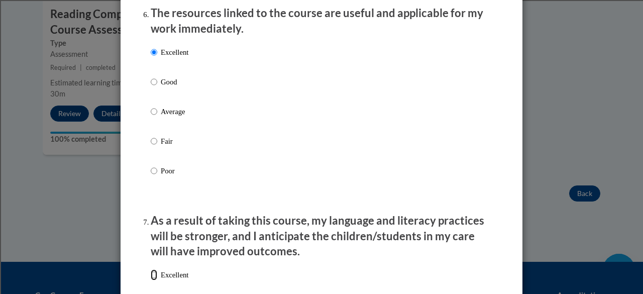
click at [151, 280] on input "Excellent" at bounding box center [154, 274] width 7 height 11
radio input "true"
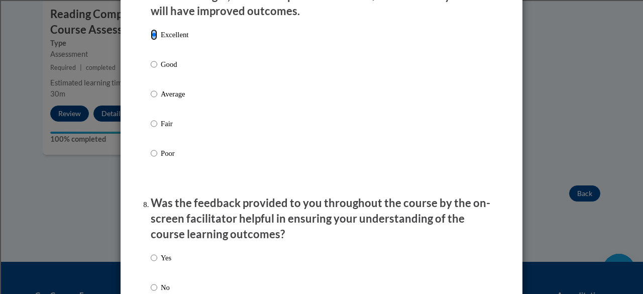
scroll to position [1382, 0]
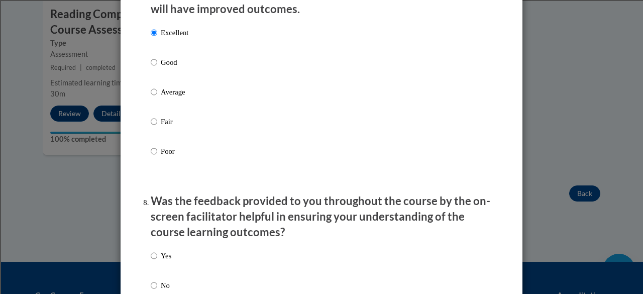
click at [155, 262] on label "Yes" at bounding box center [161, 263] width 21 height 27
click at [155, 261] on input "Yes" at bounding box center [154, 255] width 7 height 11
radio input "true"
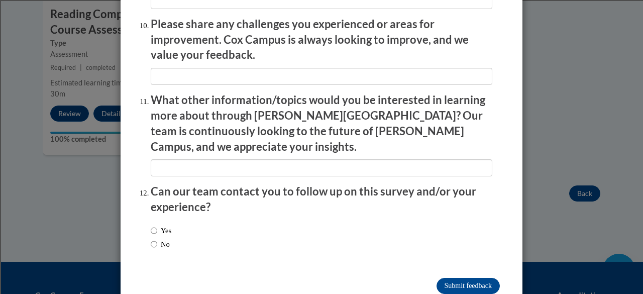
scroll to position [1795, 0]
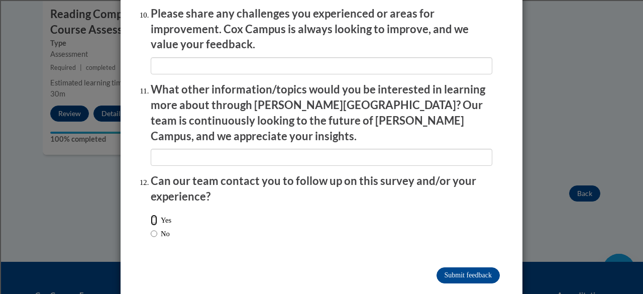
click at [151, 215] on input "Yes" at bounding box center [154, 220] width 7 height 11
radio input "true"
click at [451, 267] on input "Submit feedback" at bounding box center [468, 275] width 63 height 16
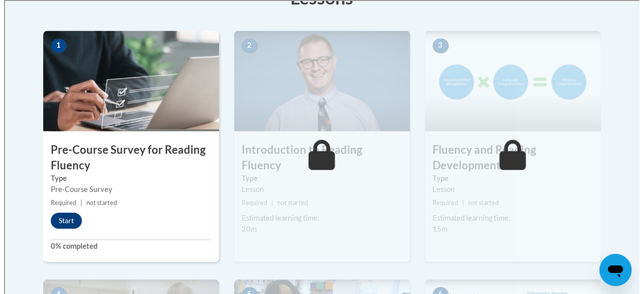
scroll to position [311, 0]
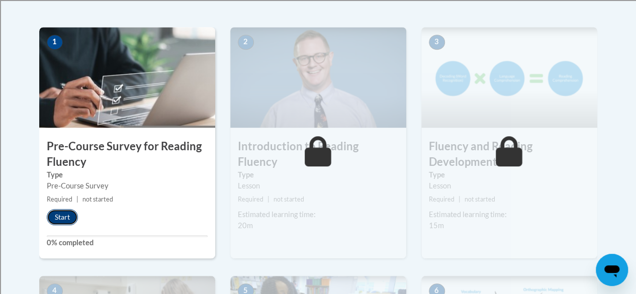
click at [66, 219] on button "Start" at bounding box center [62, 217] width 31 height 16
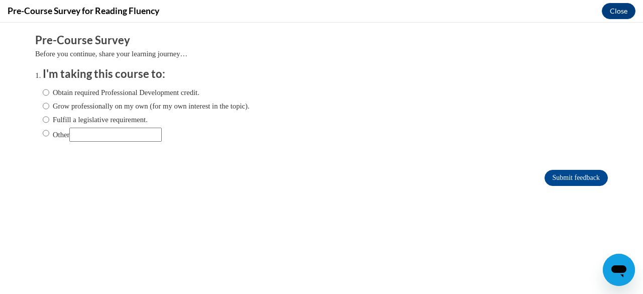
scroll to position [0, 0]
click at [43, 90] on input "Obtain required Professional Development credit." at bounding box center [46, 92] width 7 height 11
radio input "true"
click at [573, 175] on input "Submit feedback" at bounding box center [576, 178] width 63 height 16
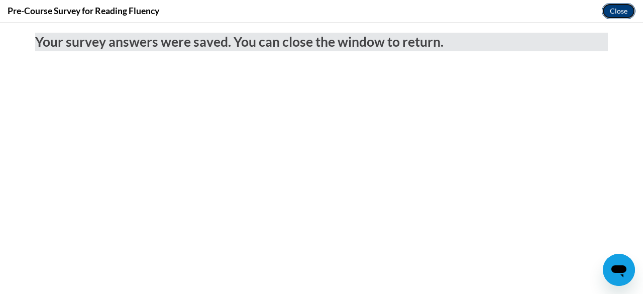
click at [617, 9] on button "Close" at bounding box center [619, 11] width 34 height 16
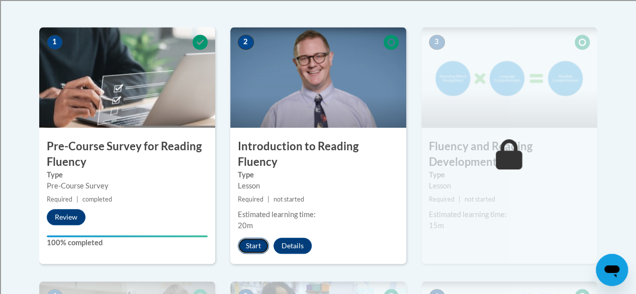
click at [256, 238] on button "Start" at bounding box center [253, 246] width 31 height 16
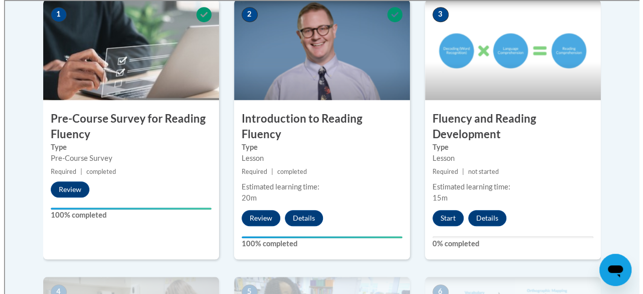
scroll to position [346, 0]
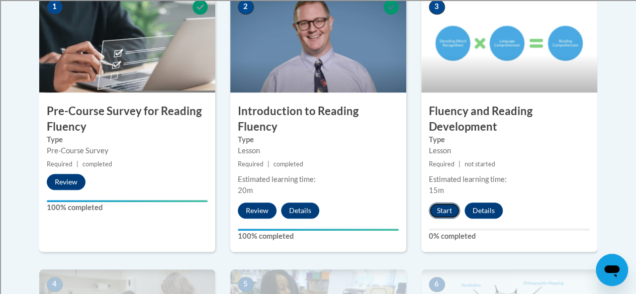
click at [448, 210] on button "Start" at bounding box center [444, 211] width 31 height 16
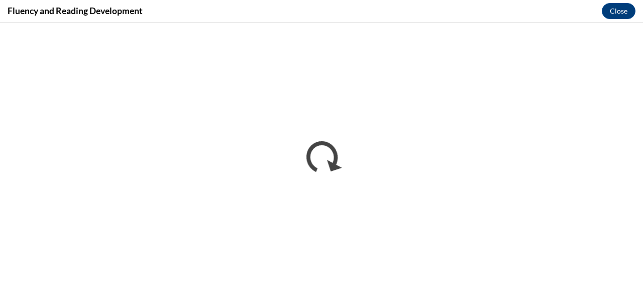
scroll to position [0, 0]
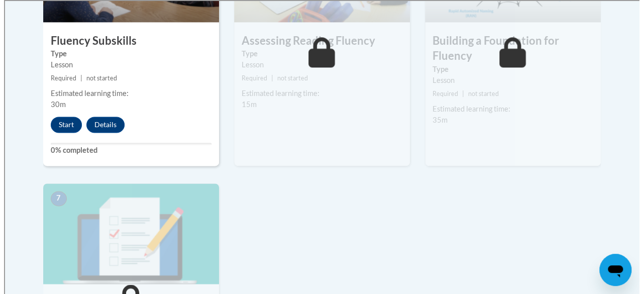
scroll to position [697, 0]
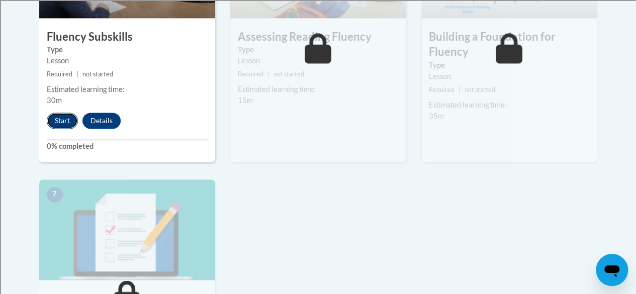
click at [60, 117] on button "Start" at bounding box center [62, 121] width 31 height 16
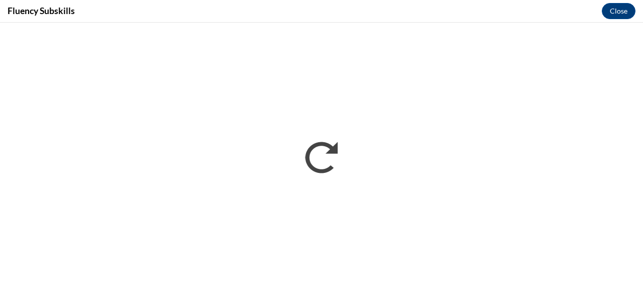
scroll to position [0, 0]
